Goal: Transaction & Acquisition: Purchase product/service

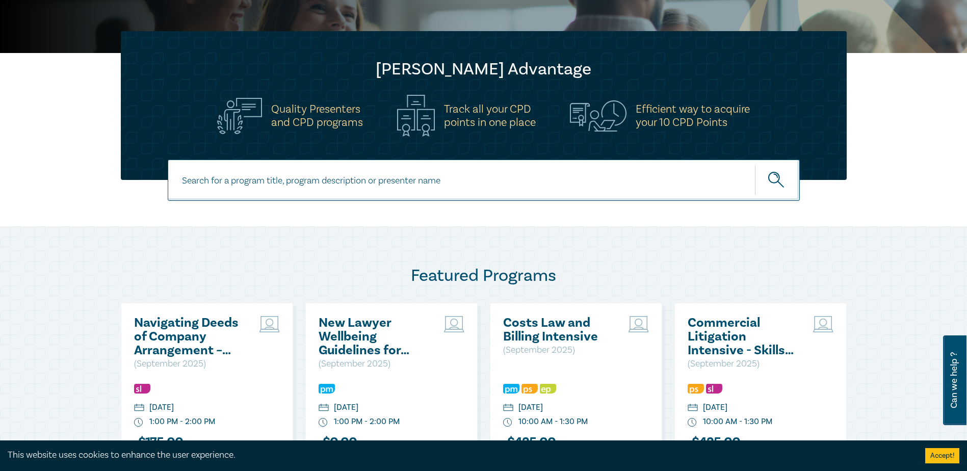
scroll to position [153, 0]
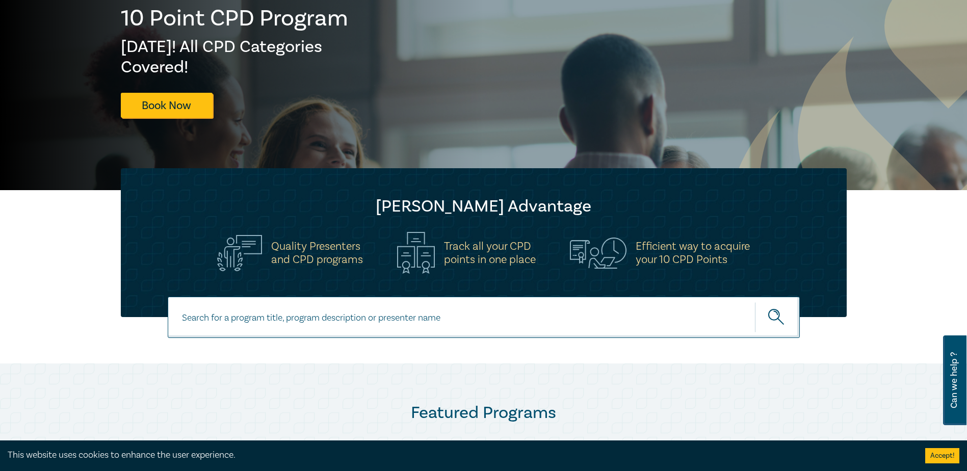
click at [336, 309] on input at bounding box center [484, 317] width 632 height 41
type input "solicitors certificate"
click at [755, 302] on button "submit" at bounding box center [777, 317] width 45 height 31
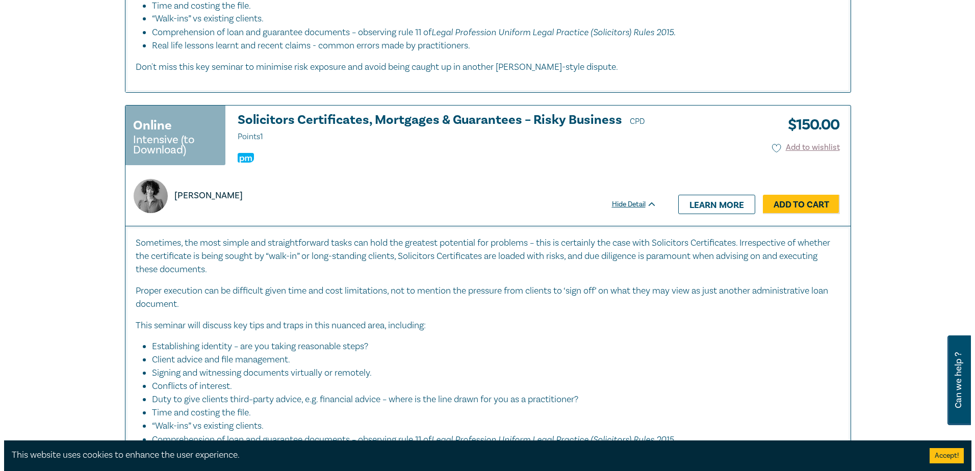
scroll to position [765, 0]
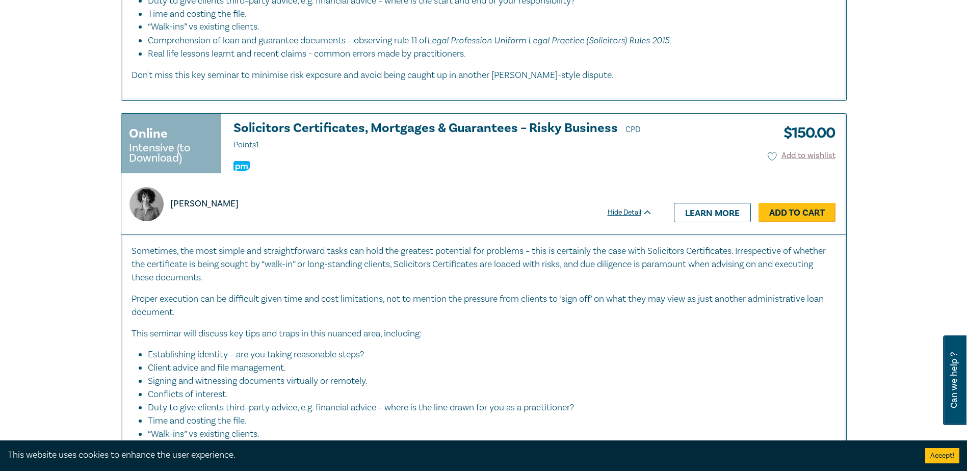
click at [823, 209] on link "Add to Cart" at bounding box center [796, 212] width 77 height 19
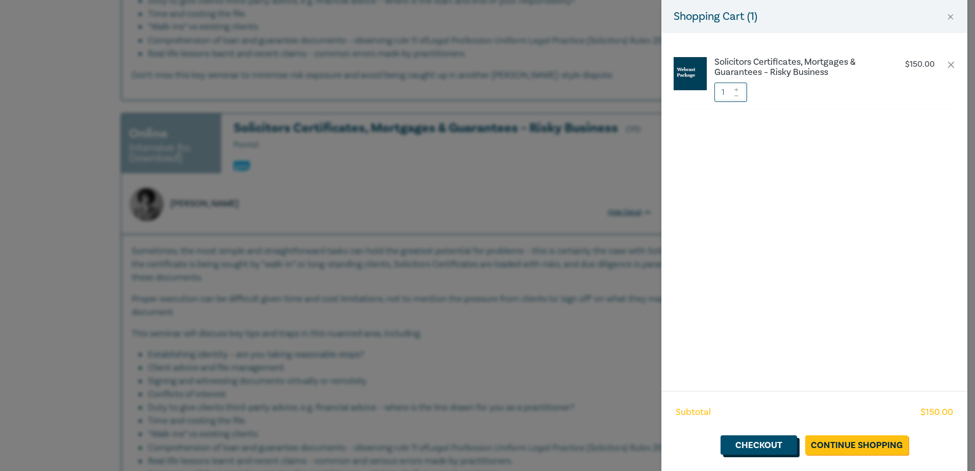
click at [747, 441] on link "Checkout" at bounding box center [758, 444] width 76 height 19
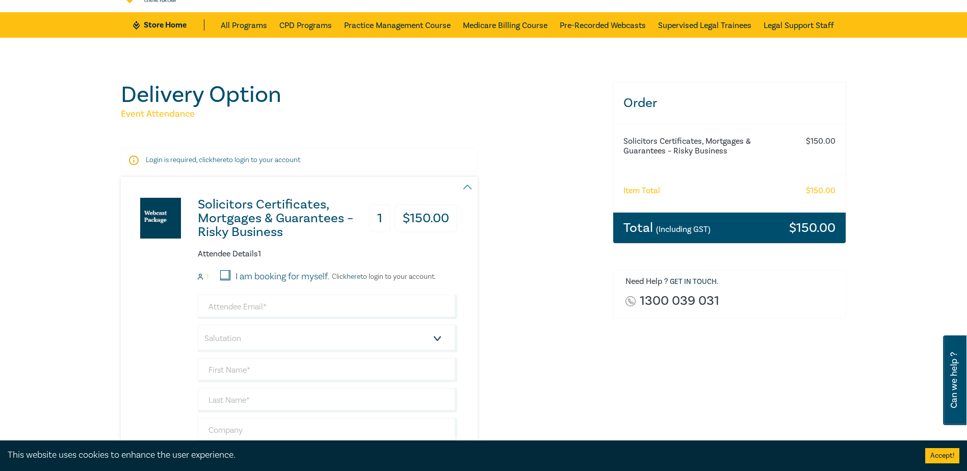
scroll to position [102, 0]
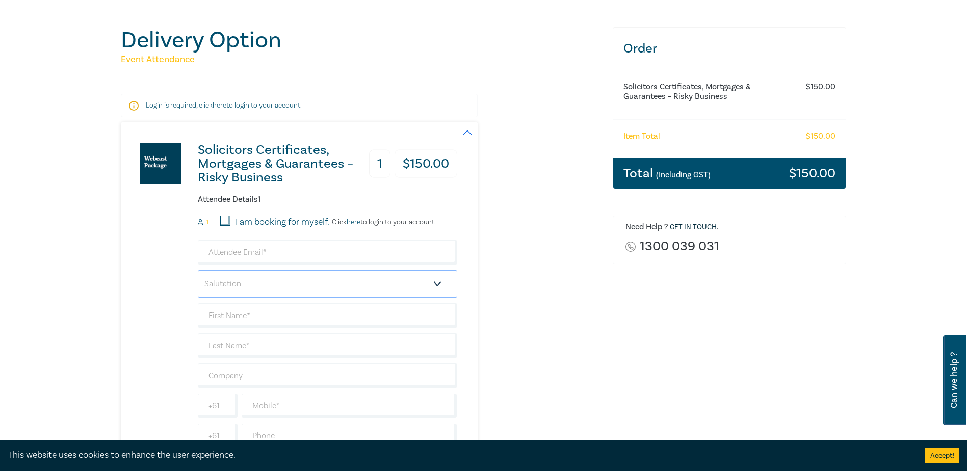
click at [250, 282] on select "Salutation Mr. Mrs. Ms. Miss Dr. Prof. Other" at bounding box center [327, 284] width 259 height 28
click at [254, 254] on input "email" at bounding box center [327, 252] width 259 height 24
type input "[PERSON_NAME][EMAIL_ADDRESS][DOMAIN_NAME]"
type input "[PERSON_NAME]"
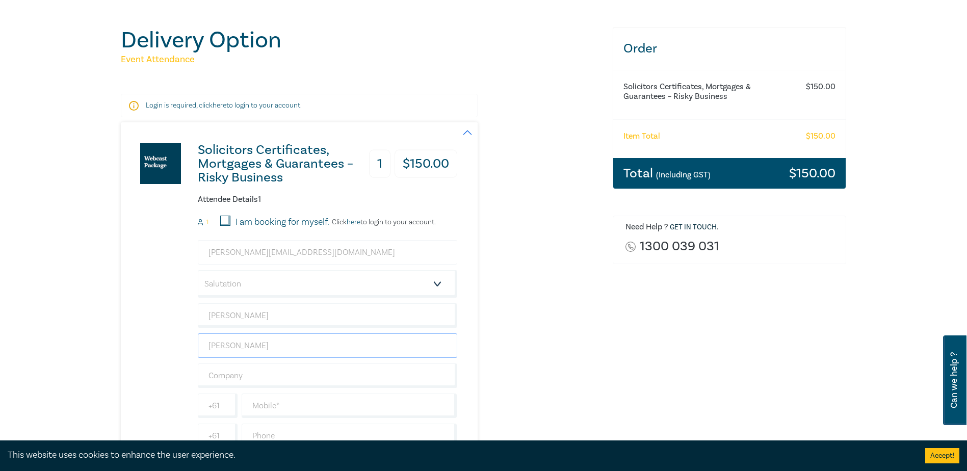
type input "Barrett and Co Legal"
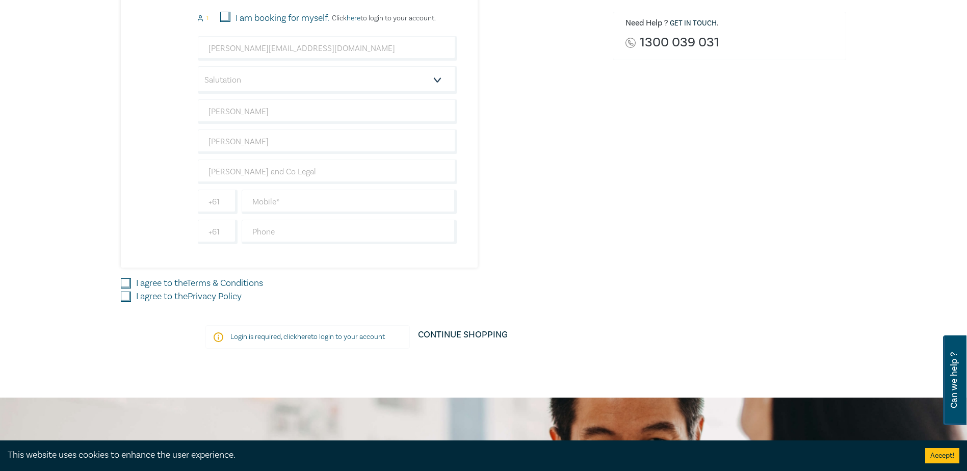
click at [351, 189] on div "jackson@barrettcolegal.com.au Salutation Mr. Mrs. Ms. Miss Dr. Prof. Other Jack…" at bounding box center [327, 140] width 259 height 208
drag, startPoint x: 339, startPoint y: 193, endPoint x: 311, endPoint y: 211, distance: 33.4
click at [339, 193] on input "text" at bounding box center [350, 202] width 216 height 24
type input "0433390837"
click at [300, 237] on input "text" at bounding box center [350, 232] width 216 height 24
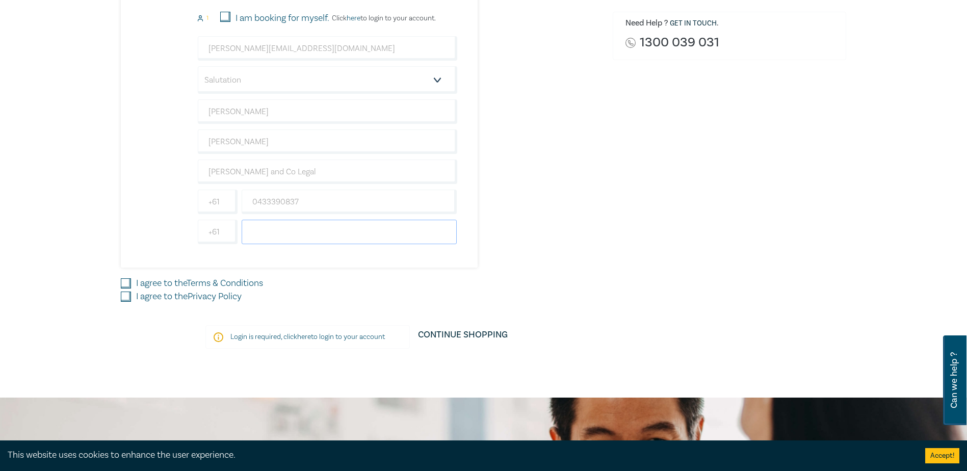
type input "0433390837"
click at [126, 280] on input "I agree to the Terms & Conditions" at bounding box center [126, 283] width 10 height 10
checkbox input "true"
click at [123, 300] on input "I agree to the Privacy Policy" at bounding box center [126, 297] width 10 height 10
checkbox input "true"
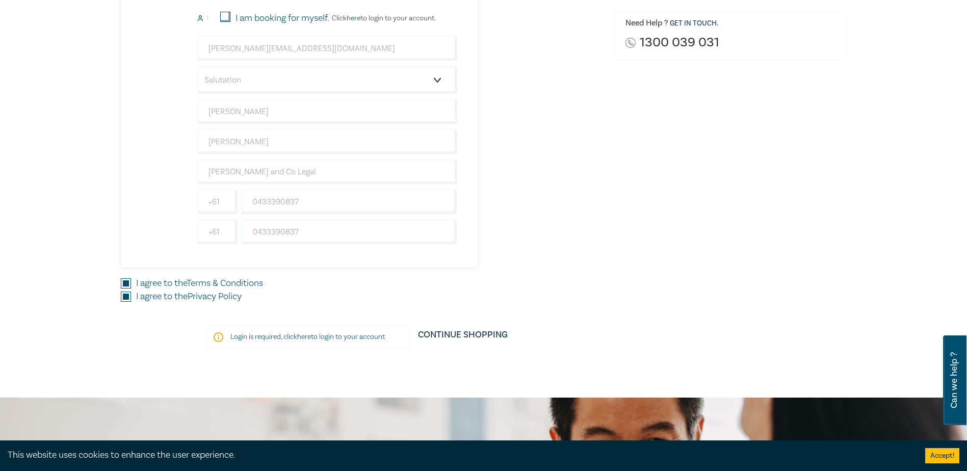
click at [344, 338] on p "Login is required, click here to login to your account" at bounding box center [307, 337] width 154 height 10
click at [216, 331] on div "Login is required, click here to login to your account" at bounding box center [307, 336] width 204 height 23
click at [268, 330] on div "Login is required, click here to login to your account" at bounding box center [307, 336] width 204 height 23
drag, startPoint x: 268, startPoint y: 330, endPoint x: 313, endPoint y: 329, distance: 44.9
click at [313, 329] on div "Login is required, click here to login to your account" at bounding box center [307, 336] width 204 height 23
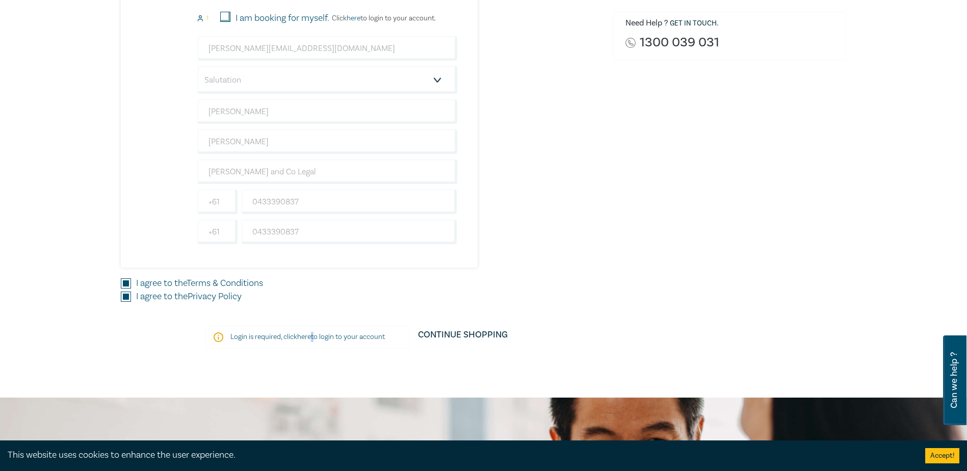
click at [312, 333] on p "Login is required, click here to login to your account" at bounding box center [307, 337] width 154 height 10
click at [292, 339] on p "Login is required, click here to login to your account" at bounding box center [307, 337] width 154 height 10
click at [300, 335] on link "here" at bounding box center [304, 336] width 14 height 9
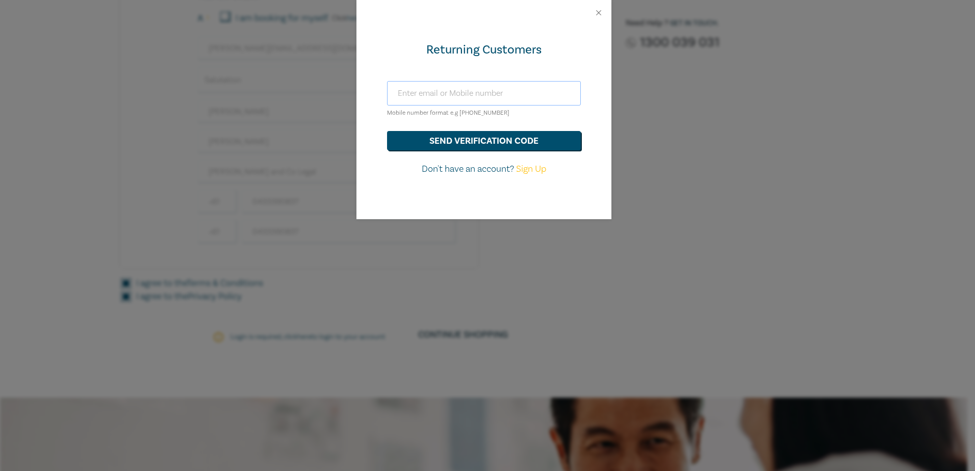
click at [460, 89] on input "text" at bounding box center [484, 93] width 194 height 24
click at [503, 64] on div "Returning Customers Mobile number format e.g +61 000000000 send verification co…" at bounding box center [483, 122] width 255 height 194
drag, startPoint x: 490, startPoint y: 89, endPoint x: 493, endPoint y: 101, distance: 12.6
click at [490, 89] on input "text" at bounding box center [484, 93] width 194 height 24
type input "[PERSON_NAME][EMAIL_ADDRESS][DOMAIN_NAME]"
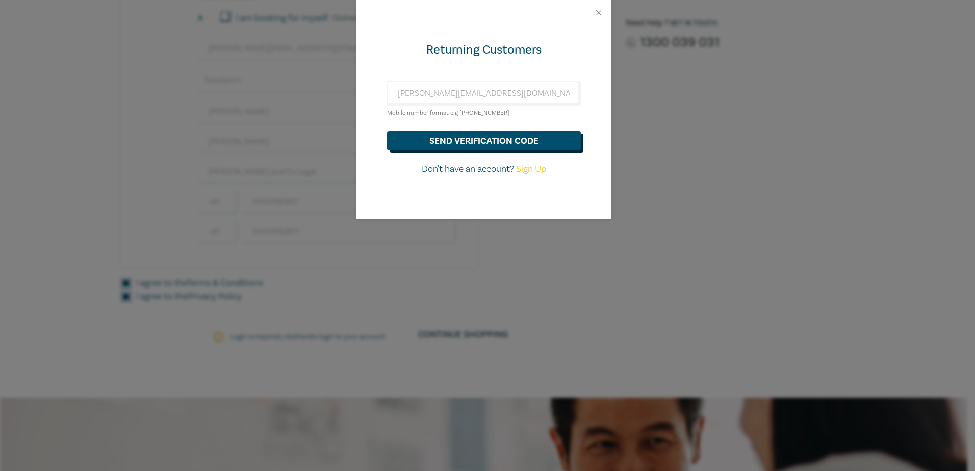
click at [497, 141] on button "send verification code" at bounding box center [484, 140] width 194 height 19
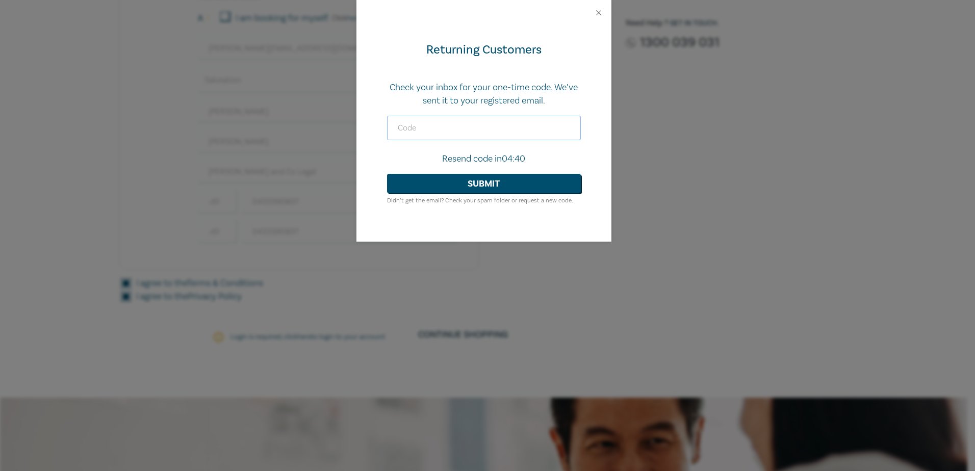
click at [452, 138] on input "text" at bounding box center [484, 128] width 194 height 24
paste input "911707"
type input "911707"
click at [508, 191] on button "Submit" at bounding box center [484, 183] width 194 height 19
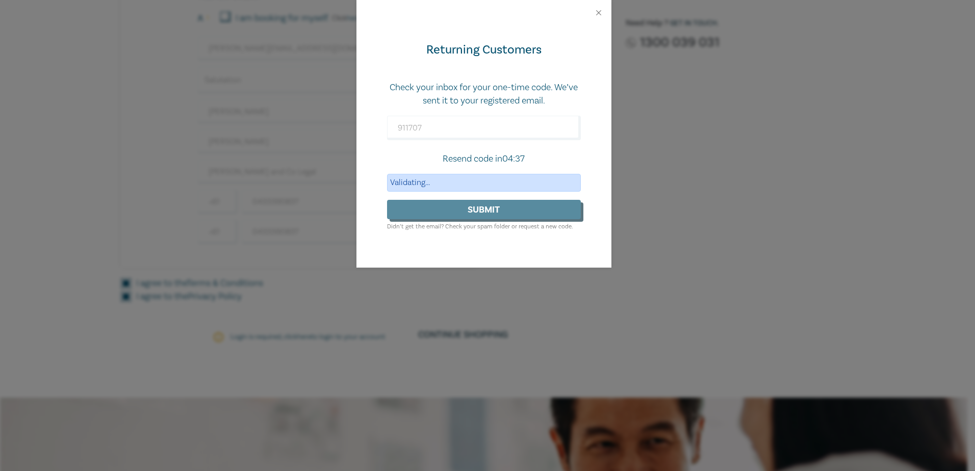
scroll to position [277, 0]
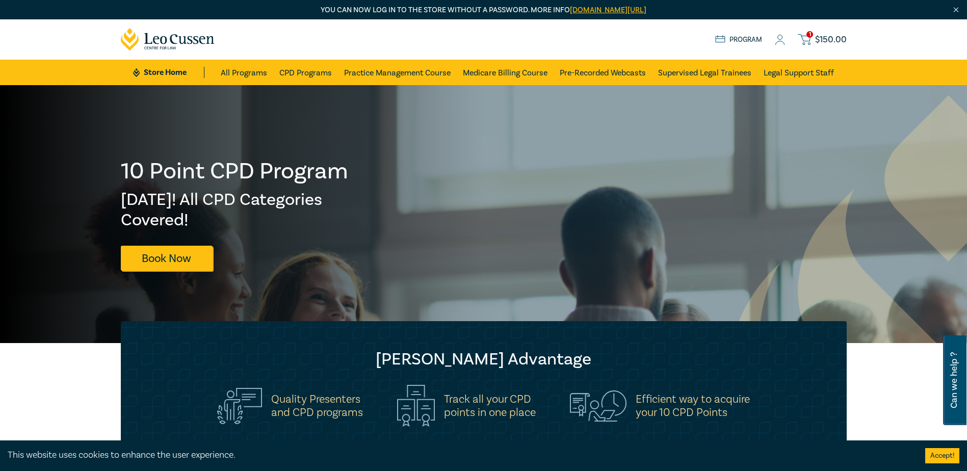
click at [810, 40] on icon at bounding box center [804, 39] width 13 height 13
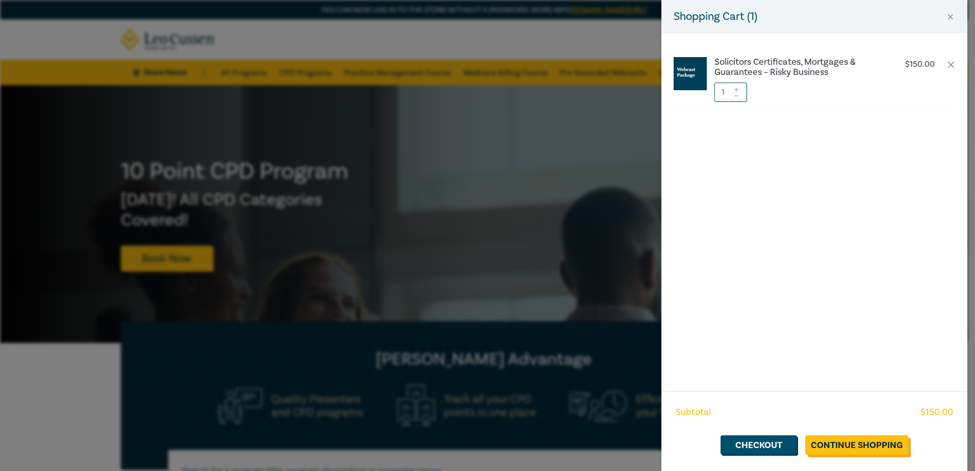
click at [876, 440] on link "Continue Shopping" at bounding box center [856, 444] width 103 height 19
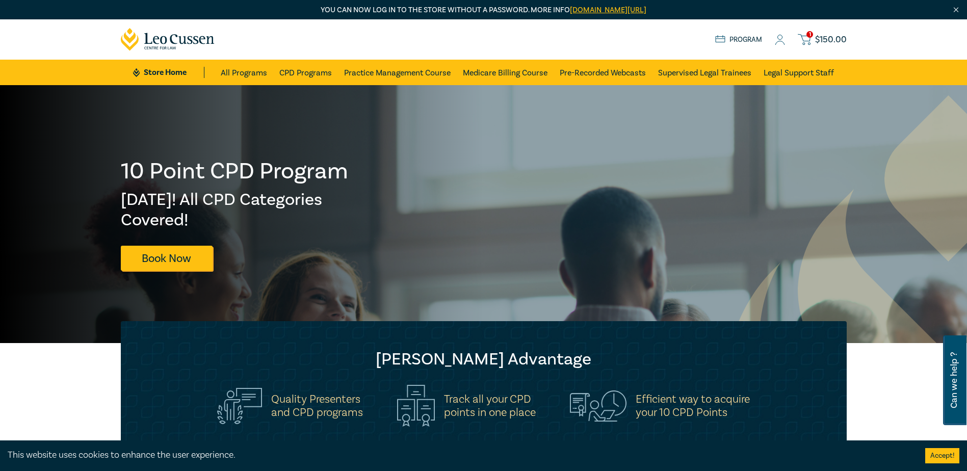
click at [808, 32] on span "1" at bounding box center [809, 34] width 7 height 7
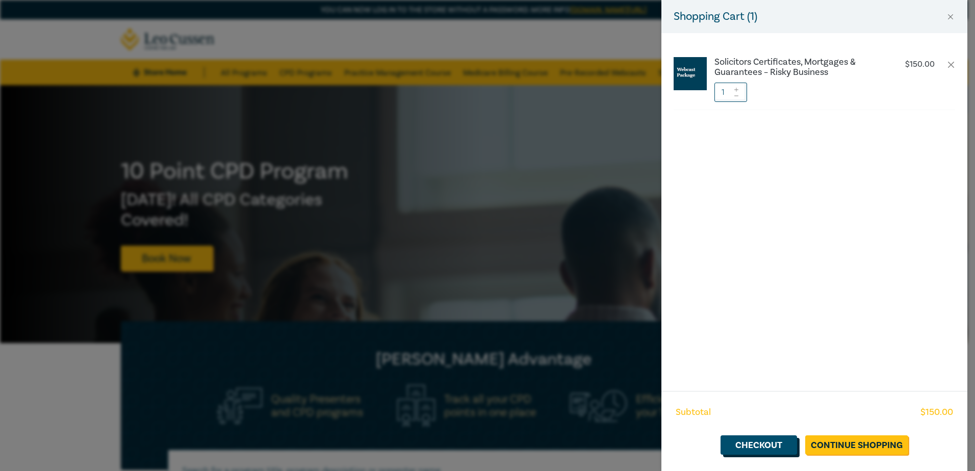
click at [760, 451] on link "Checkout" at bounding box center [758, 444] width 76 height 19
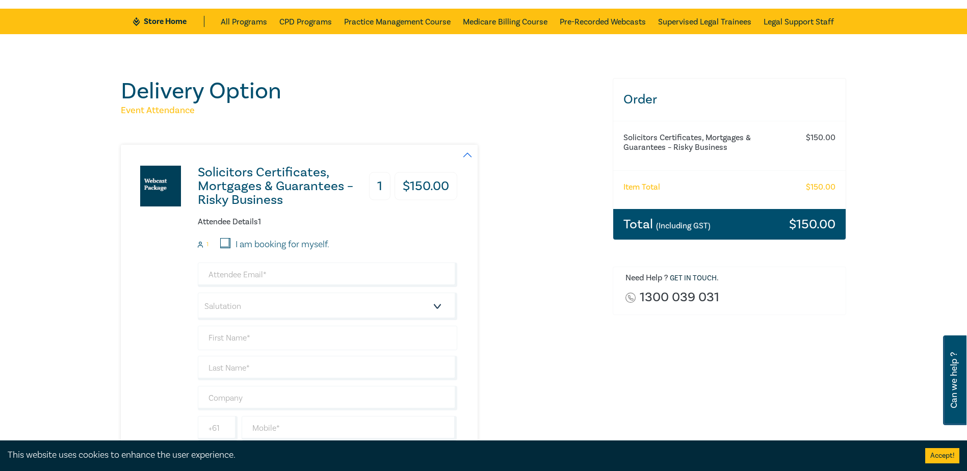
scroll to position [204, 0]
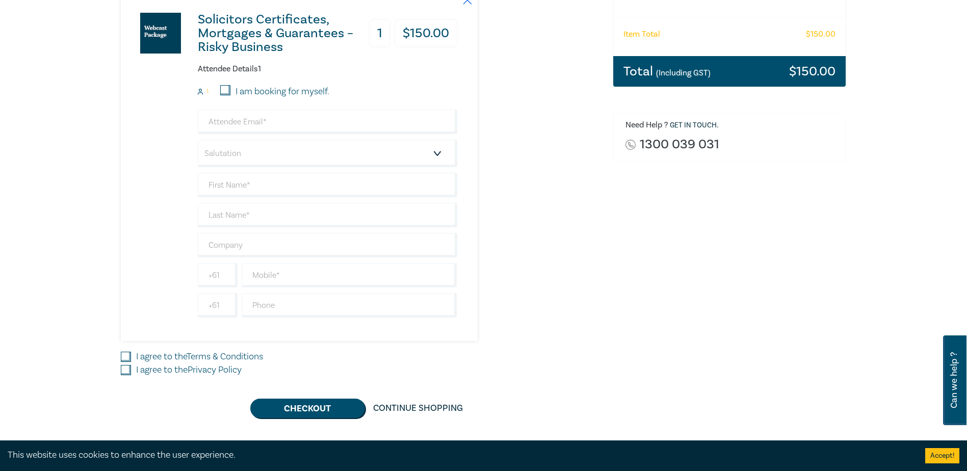
click at [224, 89] on input "I am booking for myself." at bounding box center [225, 90] width 10 height 10
checkbox input "true"
type input "[PERSON_NAME][EMAIL_ADDRESS][DOMAIN_NAME]"
type input "[PERSON_NAME]"
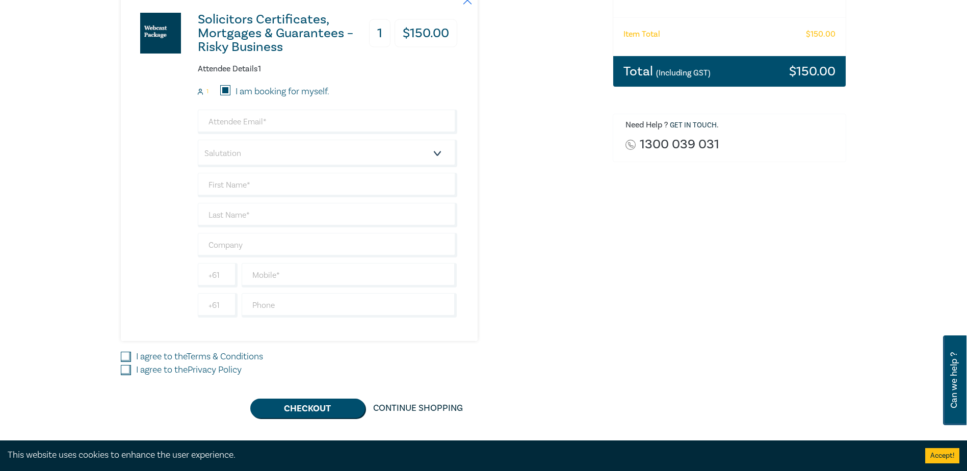
type input "0433390837"
click at [126, 359] on input "I agree to the Terms & Conditions" at bounding box center [126, 357] width 10 height 10
checkbox input "true"
click at [123, 368] on input "I agree to the Privacy Policy" at bounding box center [126, 370] width 10 height 10
checkbox input "true"
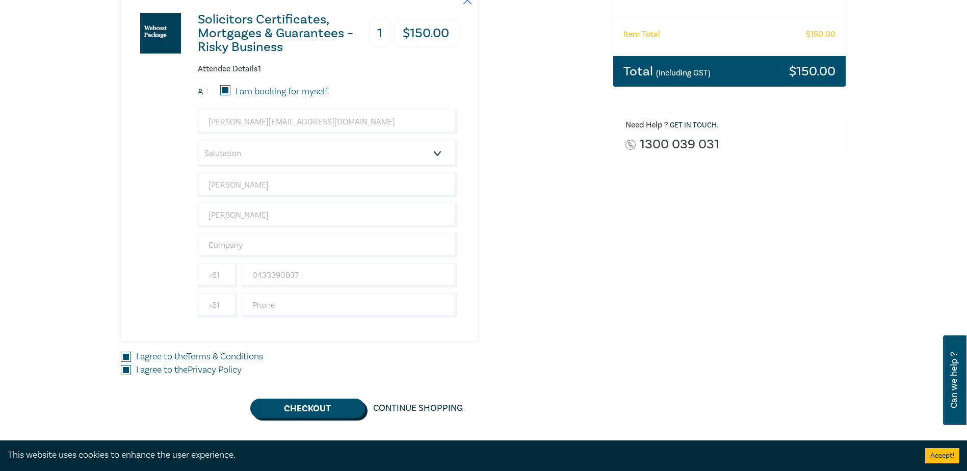
click at [287, 404] on button "Checkout" at bounding box center [307, 408] width 115 height 19
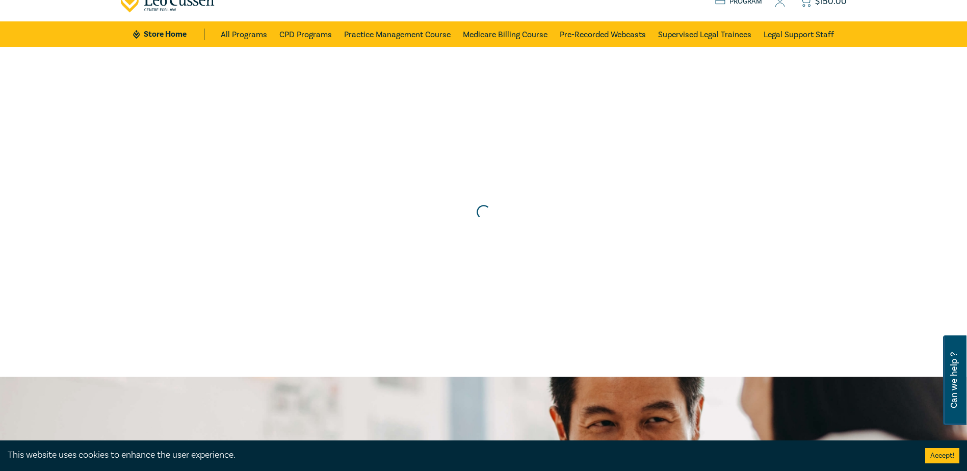
scroll to position [0, 0]
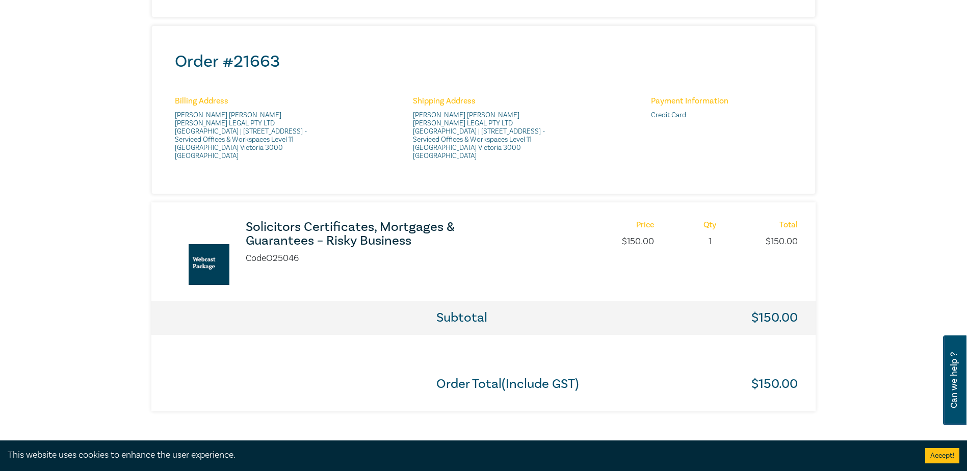
scroll to position [357, 0]
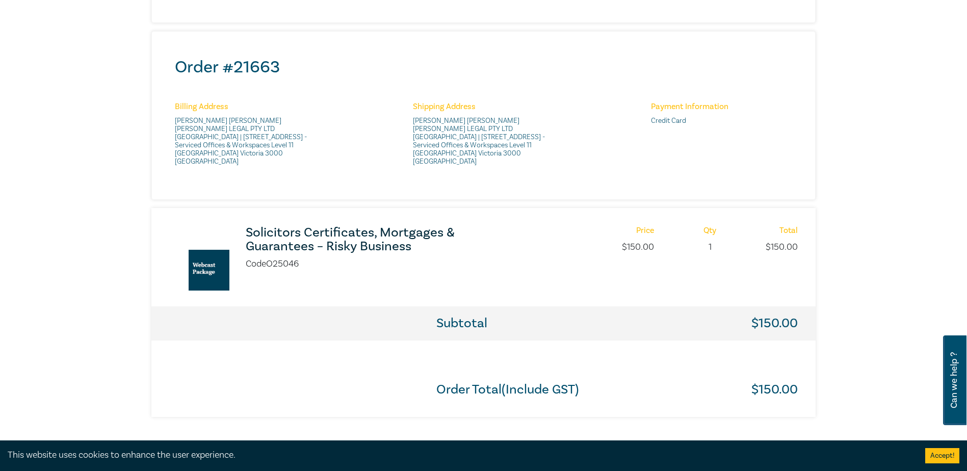
click at [356, 239] on h3 "Solicitors Certificates, Mortgages & Guarantees – Risky Business" at bounding box center [381, 240] width 270 height 28
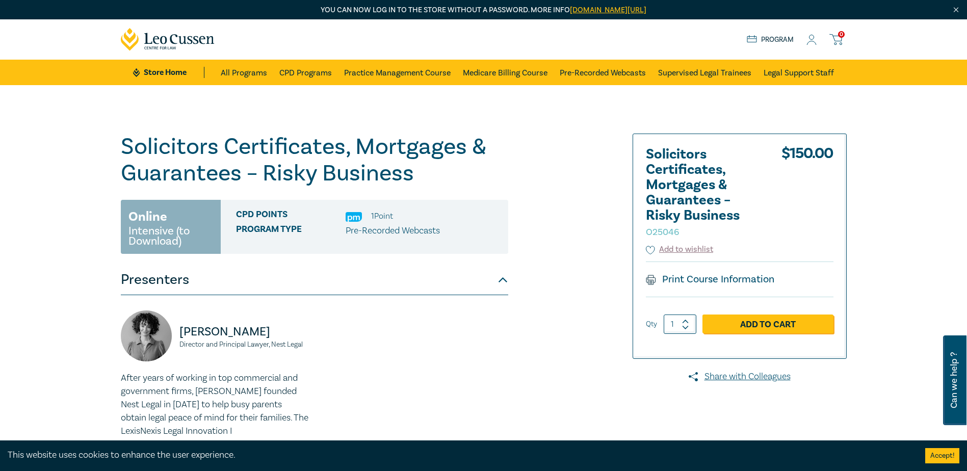
click at [807, 42] on icon at bounding box center [811, 40] width 10 height 11
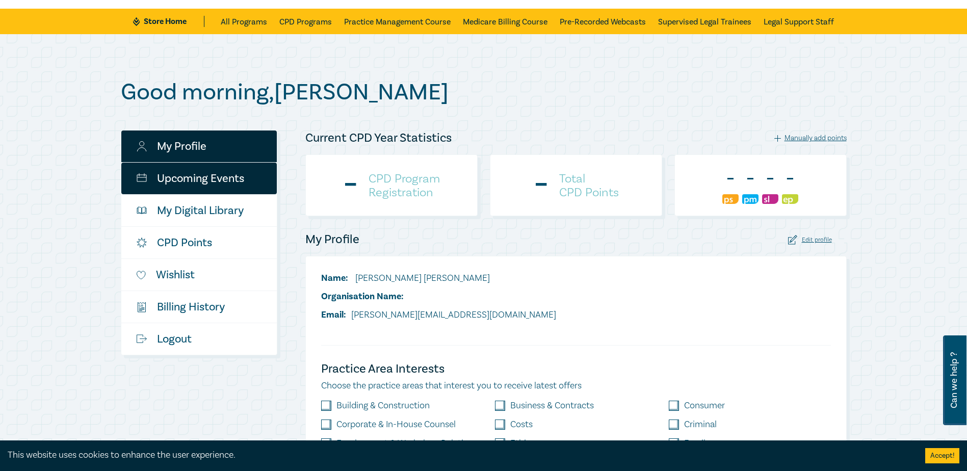
click at [189, 179] on link "Upcoming Events" at bounding box center [198, 179] width 155 height 32
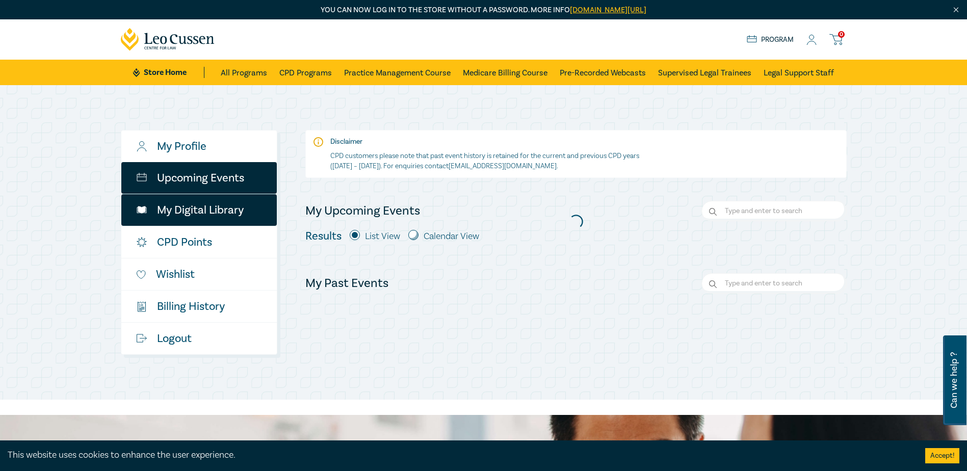
click at [196, 219] on link "My Digital Library" at bounding box center [198, 210] width 155 height 32
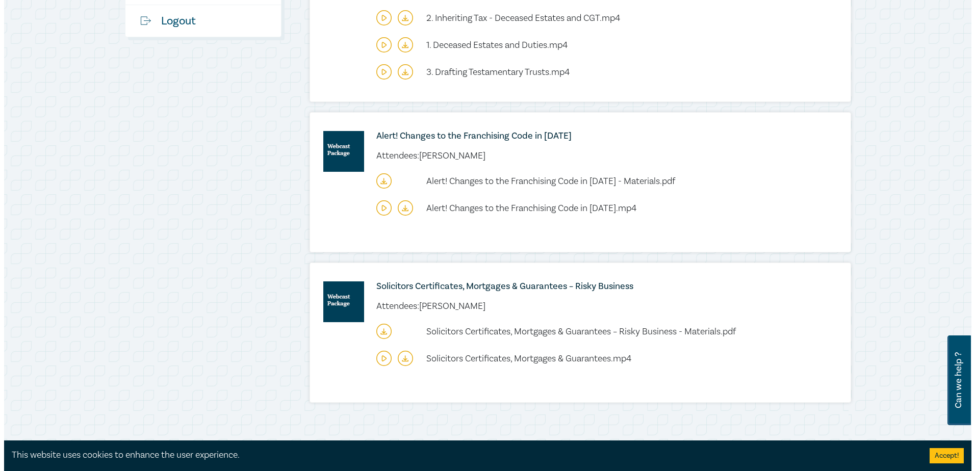
scroll to position [510, 0]
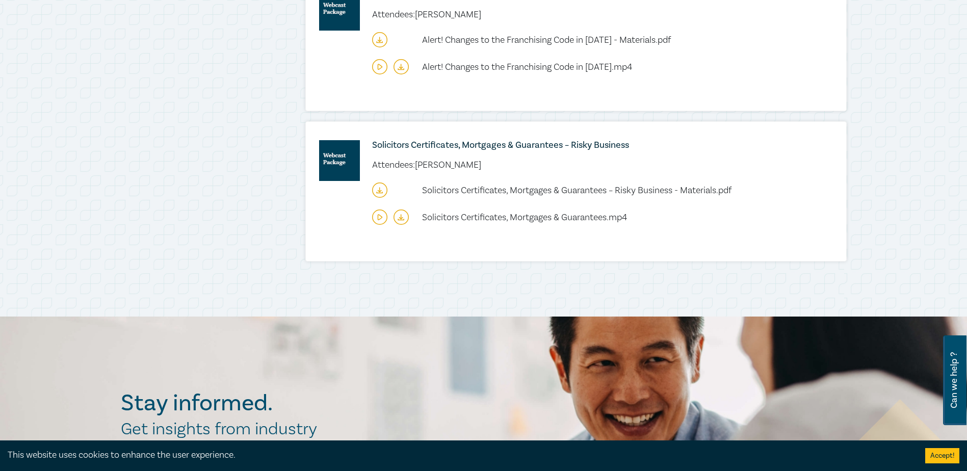
click at [379, 218] on icon at bounding box center [379, 216] width 15 height 15
